Goal: Information Seeking & Learning: Find specific fact

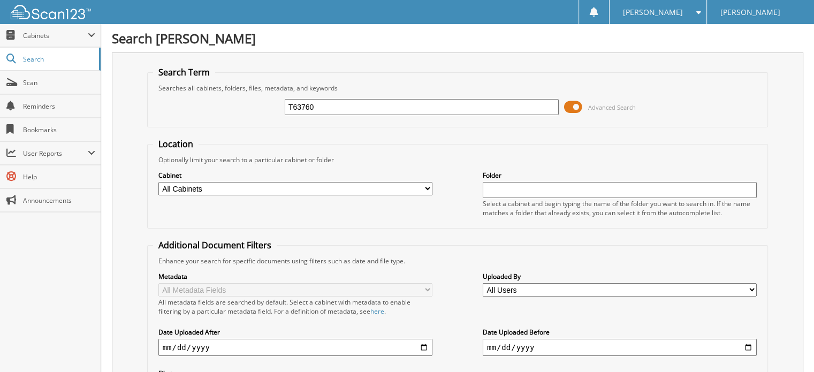
drag, startPoint x: 318, startPoint y: 108, endPoint x: 231, endPoint y: 113, distance: 87.9
click at [231, 113] on div "T63760 Advanced Search" at bounding box center [458, 107] width 610 height 29
paste input "AT61958"
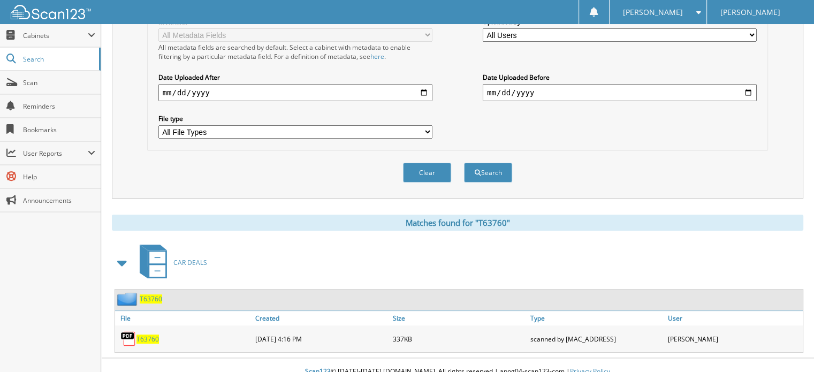
scroll to position [256, 0]
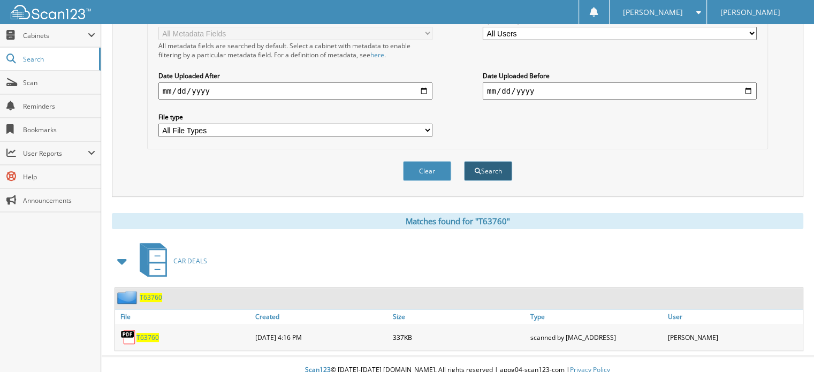
type input "AT61958"
click at [483, 161] on button "Search" at bounding box center [488, 171] width 48 height 20
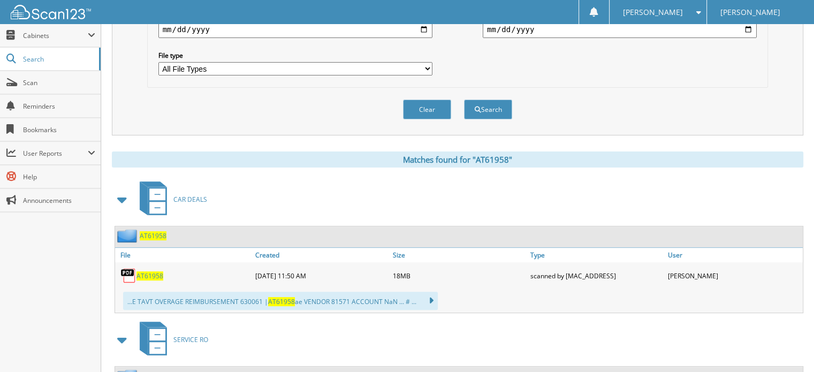
scroll to position [321, 0]
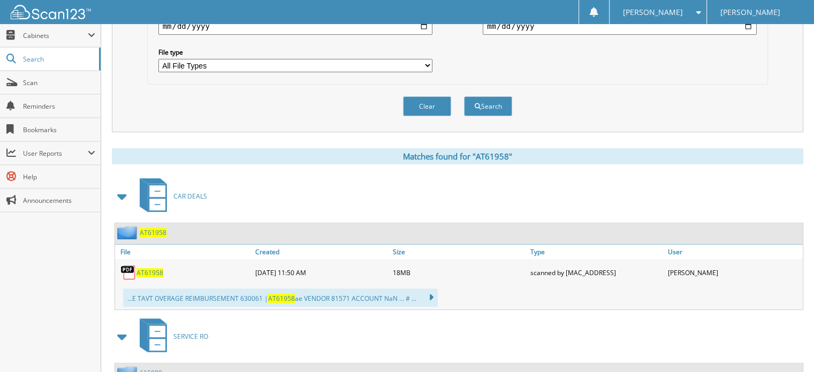
click at [152, 228] on span "AT61958" at bounding box center [153, 232] width 27 height 9
